Goal: Task Accomplishment & Management: Manage account settings

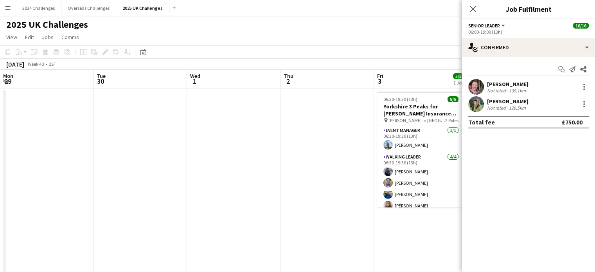
scroll to position [0, 224]
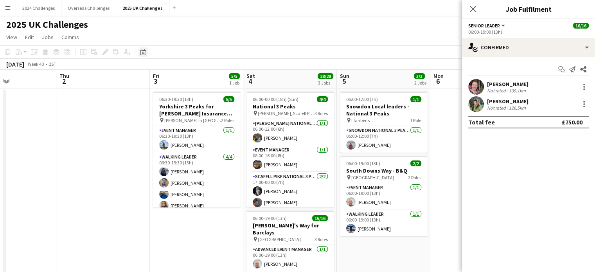
click at [141, 51] on icon at bounding box center [143, 52] width 6 height 6
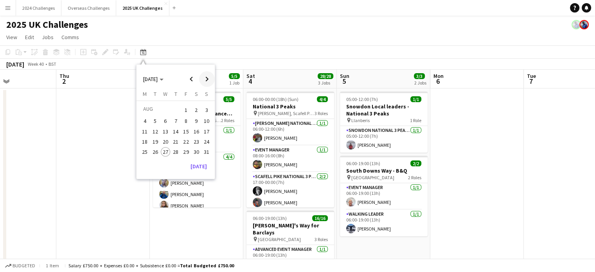
click at [207, 75] on span "Next month" at bounding box center [207, 79] width 16 height 16
click at [202, 121] on button "7" at bounding box center [207, 119] width 10 height 10
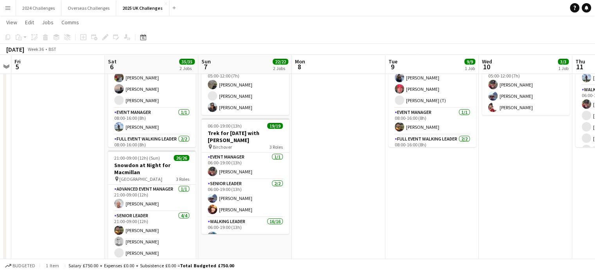
scroll to position [78, 0]
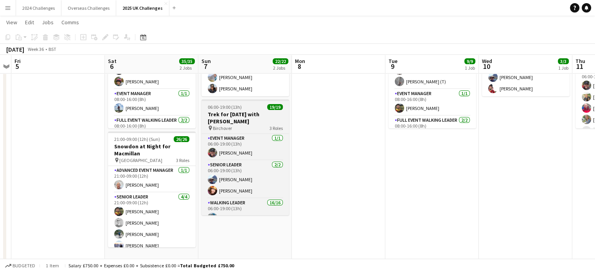
click at [242, 111] on h3 "Trek for [DATE] with [PERSON_NAME]" at bounding box center [246, 118] width 88 height 14
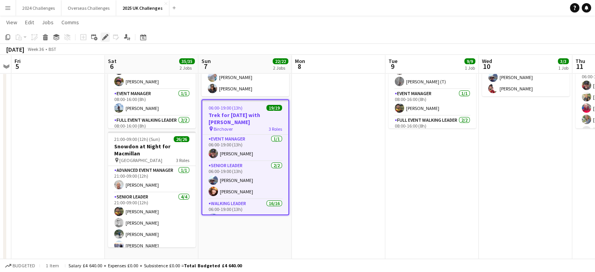
click at [105, 37] on icon at bounding box center [105, 37] width 4 height 4
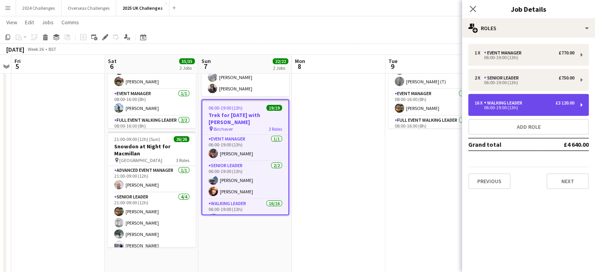
click at [507, 106] on div "06:00-19:00 (13h)" at bounding box center [525, 108] width 100 height 4
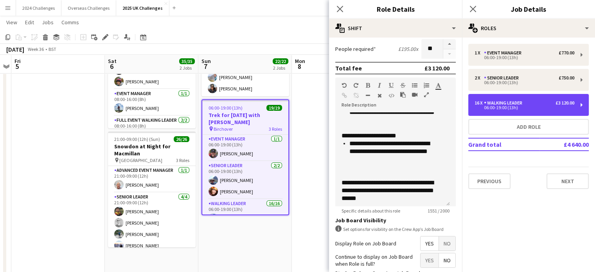
scroll to position [274, 0]
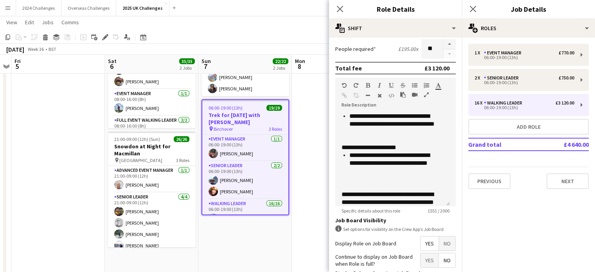
click at [310, 98] on app-date-cell at bounding box center [339, 252] width 94 height 487
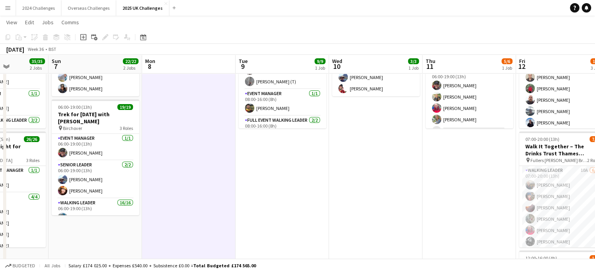
scroll to position [0, 279]
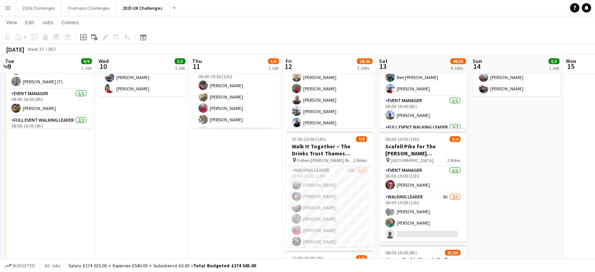
drag, startPoint x: 523, startPoint y: 200, endPoint x: 139, endPoint y: 227, distance: 384.8
click at [139, 227] on app-calendar-viewport "Sat 6 35/35 2 Jobs Sun 7 22/22 2 Jobs Mon 8 Tue 9 9/9 1 Job Wed 10 3/3 1 Job Th…" at bounding box center [297, 242] width 595 height 580
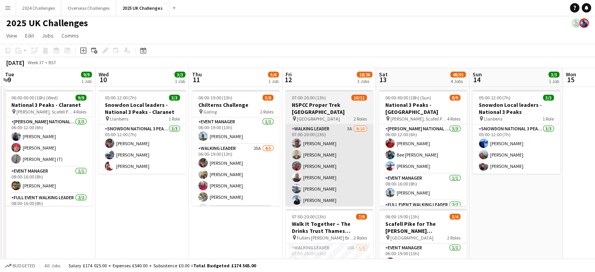
scroll to position [0, 0]
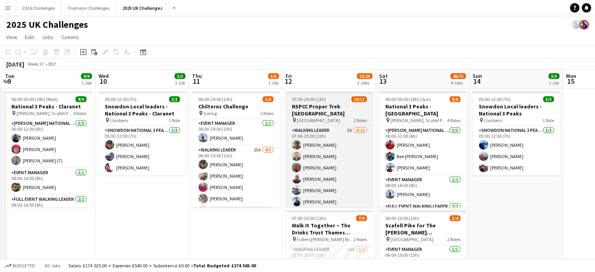
click at [315, 106] on h3 "NSPCC Proper Trek [GEOGRAPHIC_DATA]" at bounding box center [330, 110] width 88 height 14
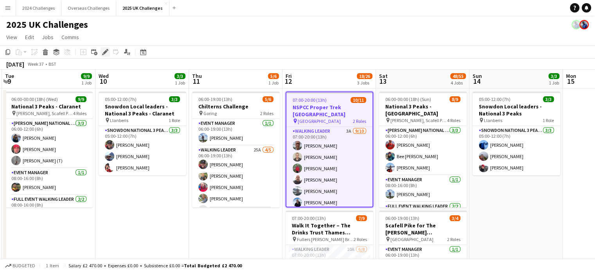
click at [107, 53] on icon "Edit" at bounding box center [105, 52] width 6 height 6
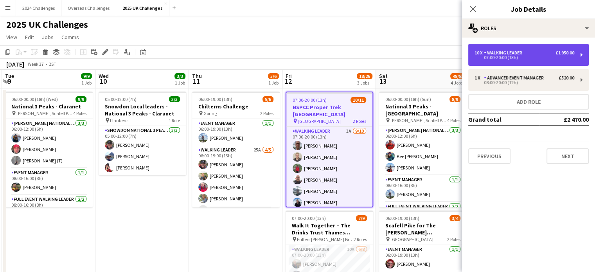
click at [534, 54] on div "10 x Walking Leader £1 950.00" at bounding box center [525, 52] width 100 height 5
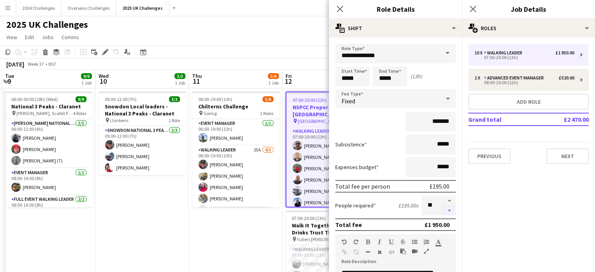
click at [444, 209] on button "button" at bounding box center [449, 211] width 13 height 10
type input "*"
click at [284, 31] on app-page-menu "View Day view expanded Day view collapsed Month view Date picker Jump to [DATE]…" at bounding box center [297, 38] width 595 height 15
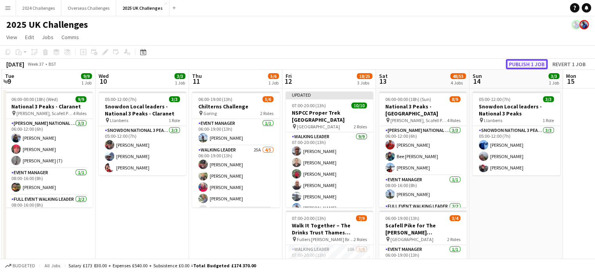
click at [526, 65] on button "Publish 1 job" at bounding box center [527, 64] width 42 height 10
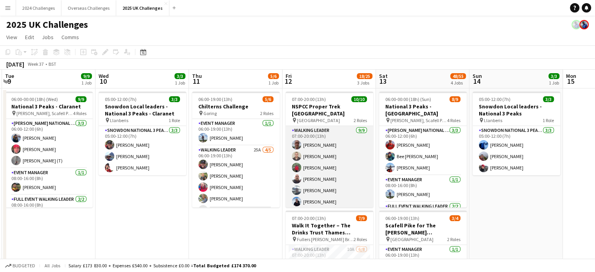
scroll to position [39, 0]
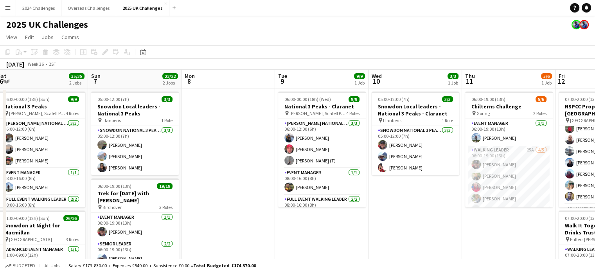
drag, startPoint x: 148, startPoint y: 182, endPoint x: 391, endPoint y: 178, distance: 243.4
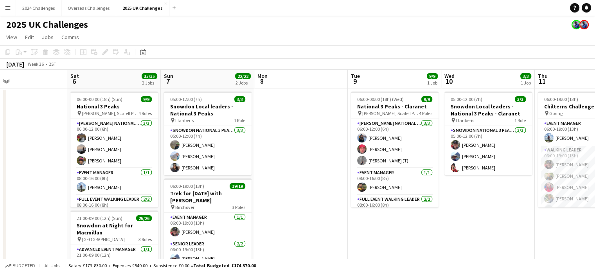
scroll to position [0, 167]
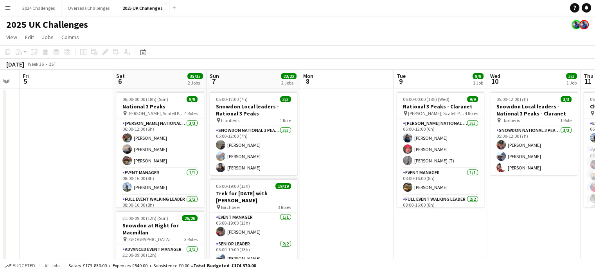
drag, startPoint x: 211, startPoint y: 172, endPoint x: 330, endPoint y: 166, distance: 119.1
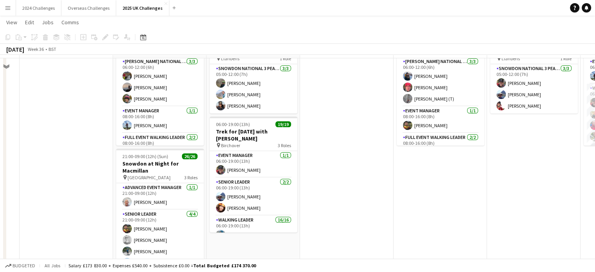
scroll to position [78, 0]
